Goal: Find specific page/section: Find specific page/section

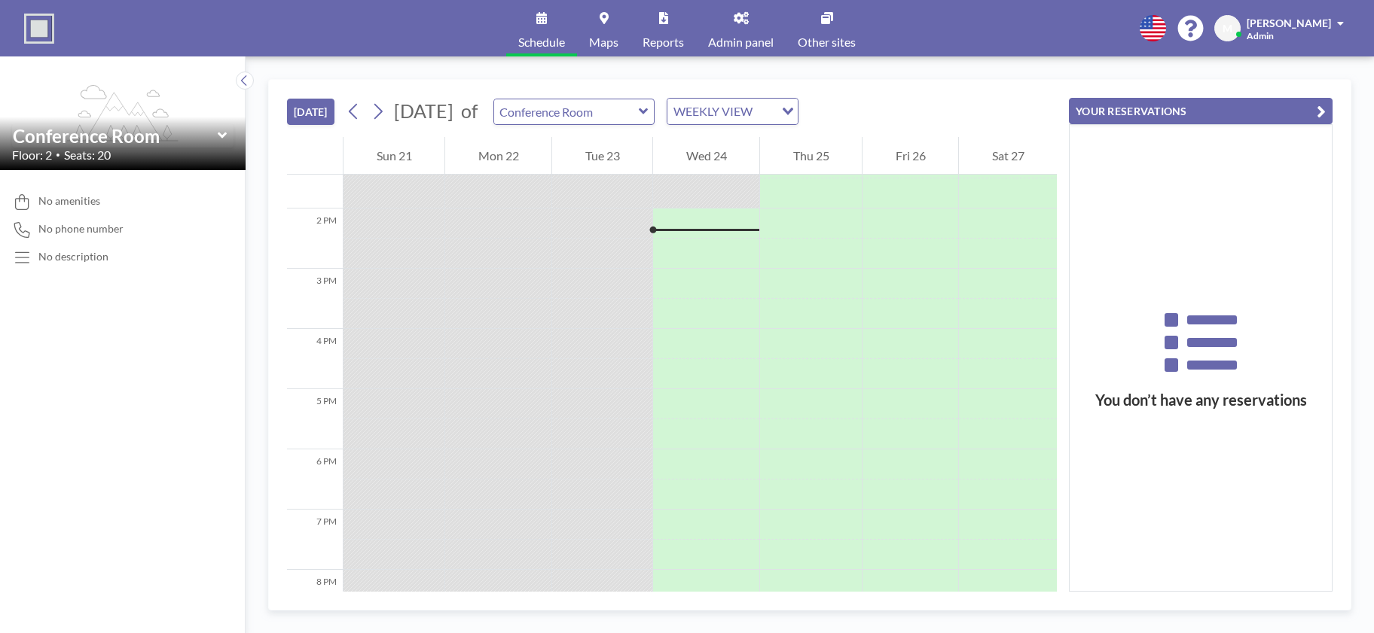
scroll to position [813, 0]
click at [737, 39] on span "Admin panel" at bounding box center [741, 42] width 66 height 12
click at [742, 29] on link "Admin panel" at bounding box center [741, 28] width 90 height 56
